Goal: Transaction & Acquisition: Purchase product/service

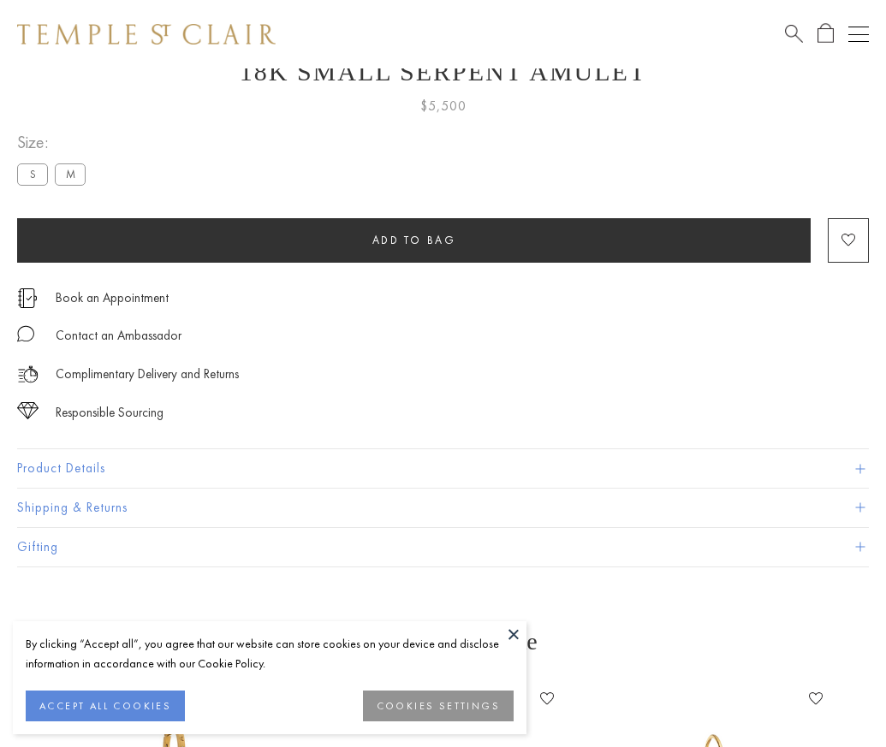
scroll to position [68, 0]
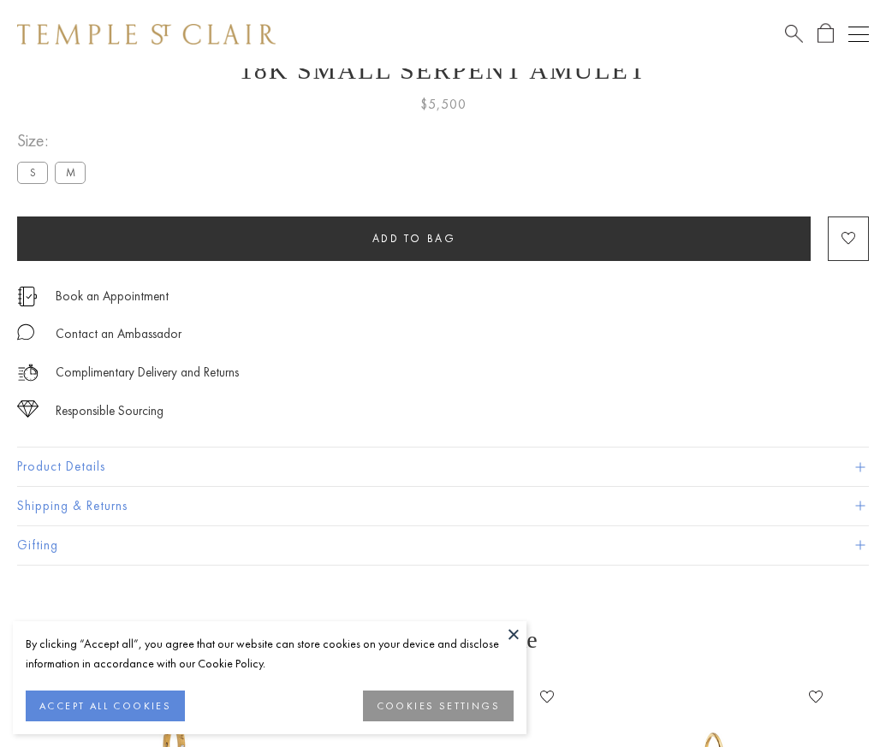
click at [413, 238] on span "Add to bag" at bounding box center [414, 238] width 84 height 15
